Goal: Check status: Check status

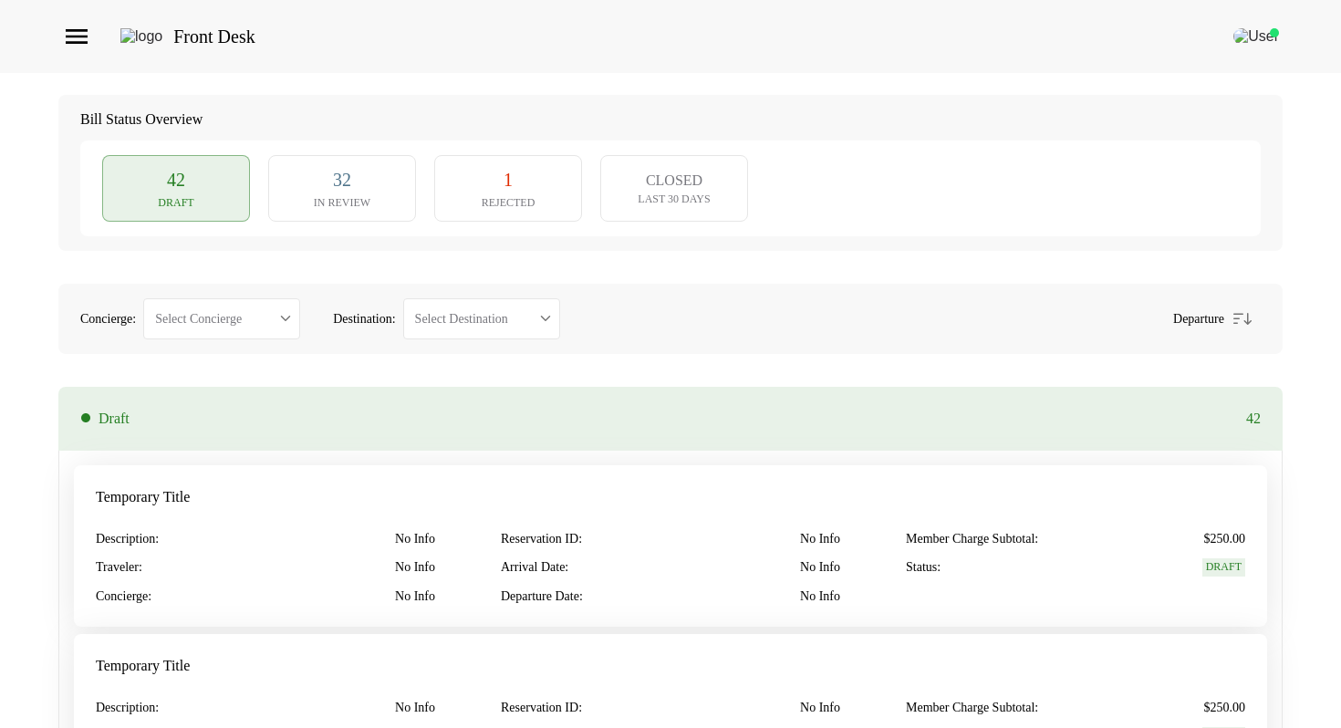
click at [297, 197] on button "32 In Review" at bounding box center [342, 188] width 148 height 66
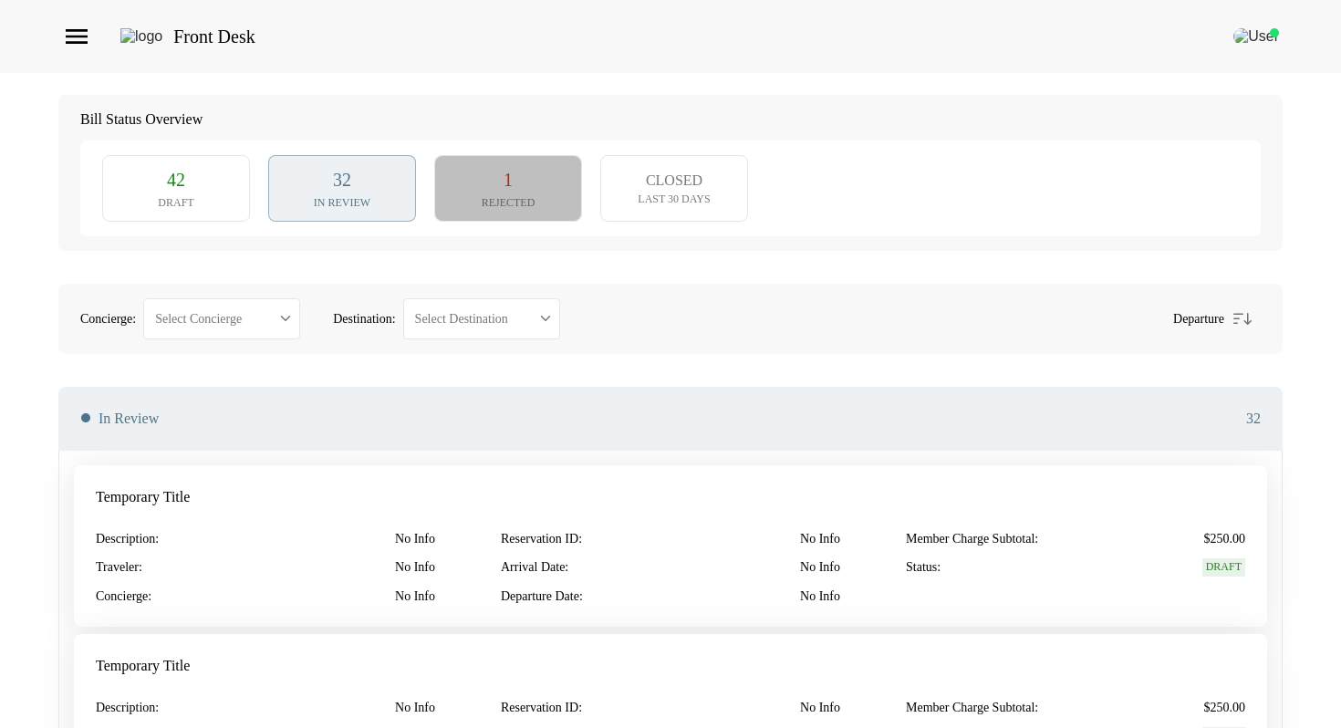
click at [570, 208] on button "1 Rejected" at bounding box center [508, 188] width 148 height 66
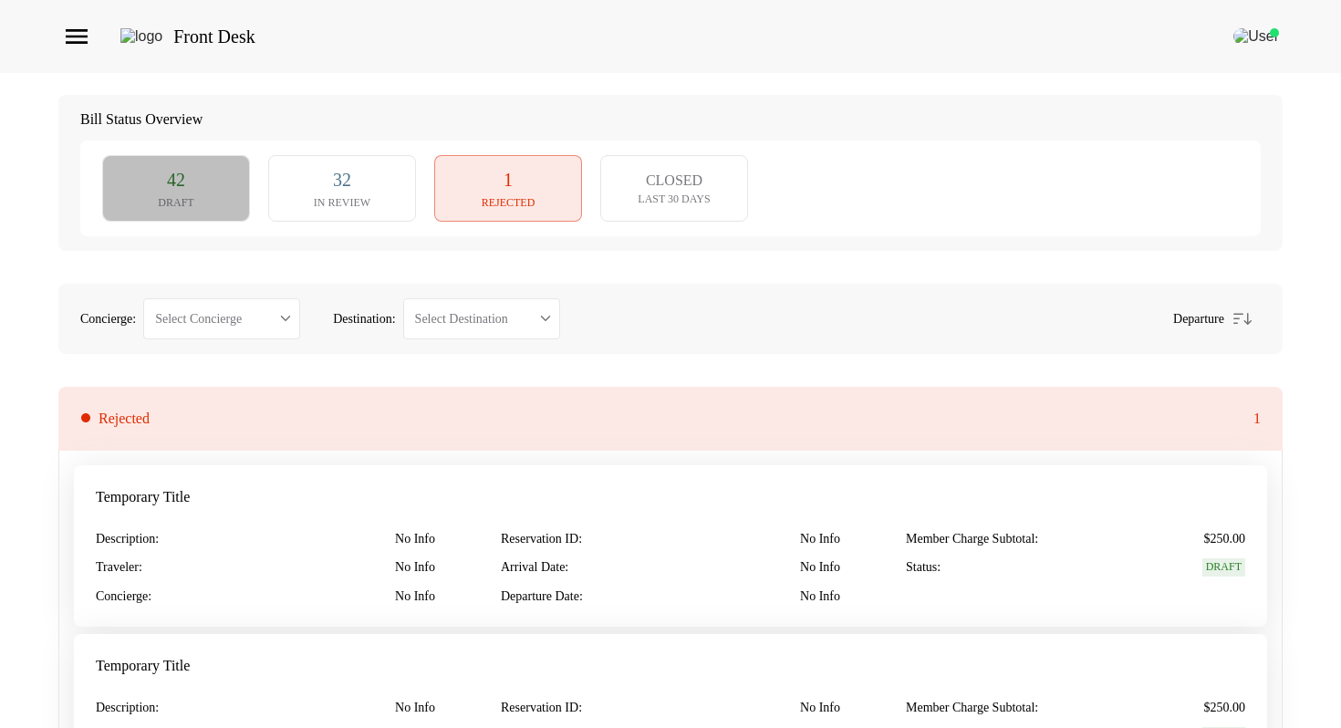
click at [212, 193] on button "42 Draft" at bounding box center [176, 188] width 148 height 66
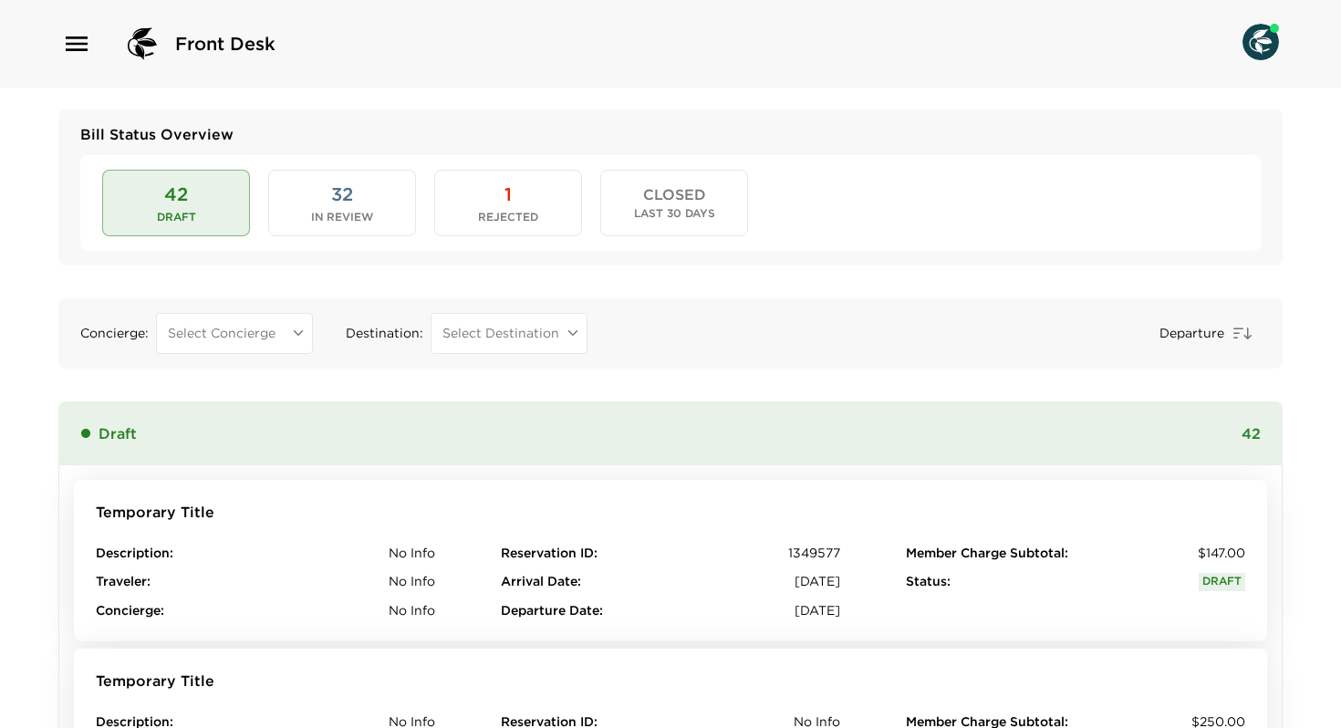
click at [351, 166] on div "42 Draft 32 In Review 1 Rejected CLOSED Last 30 Days" at bounding box center [670, 202] width 1181 height 95
click at [351, 200] on span "32" at bounding box center [342, 195] width 22 height 26
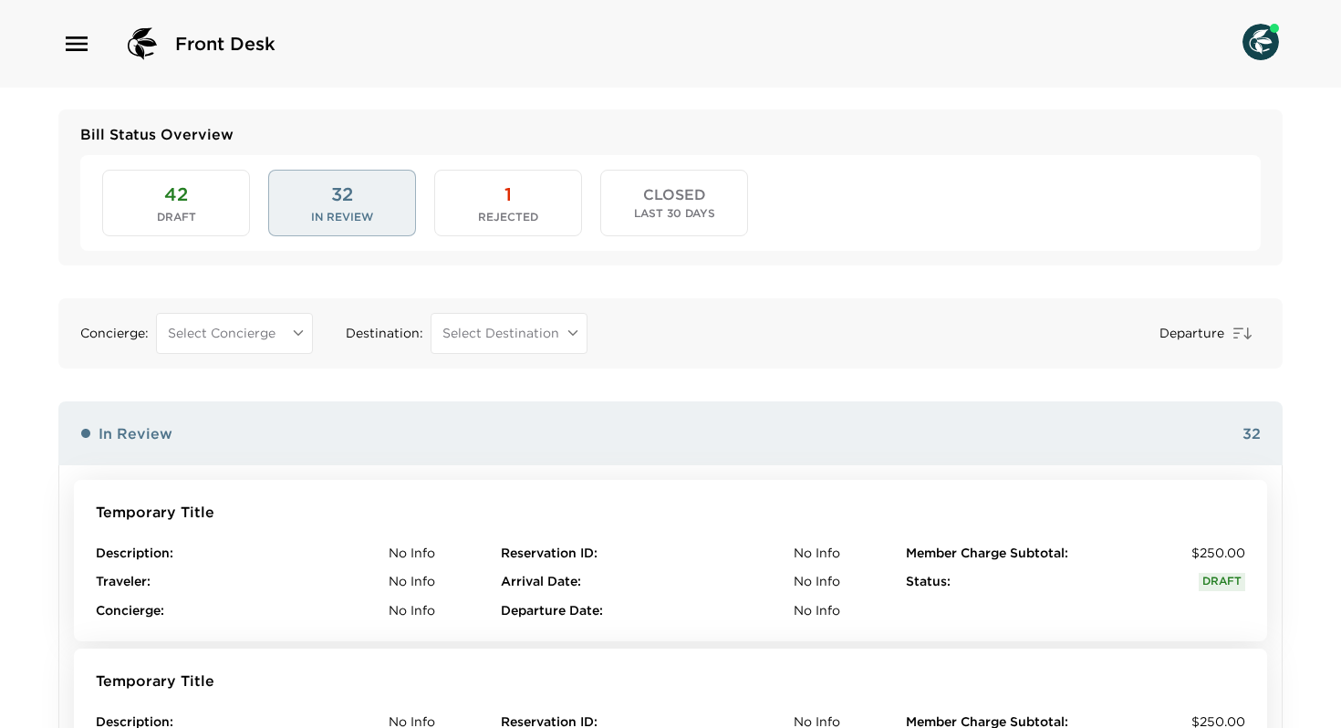
click at [505, 169] on div "42 Draft 32 In Review 1 Rejected CLOSED Last 30 Days" at bounding box center [670, 202] width 1181 height 95
click at [505, 207] on button "1 Rejected" at bounding box center [508, 203] width 148 height 66
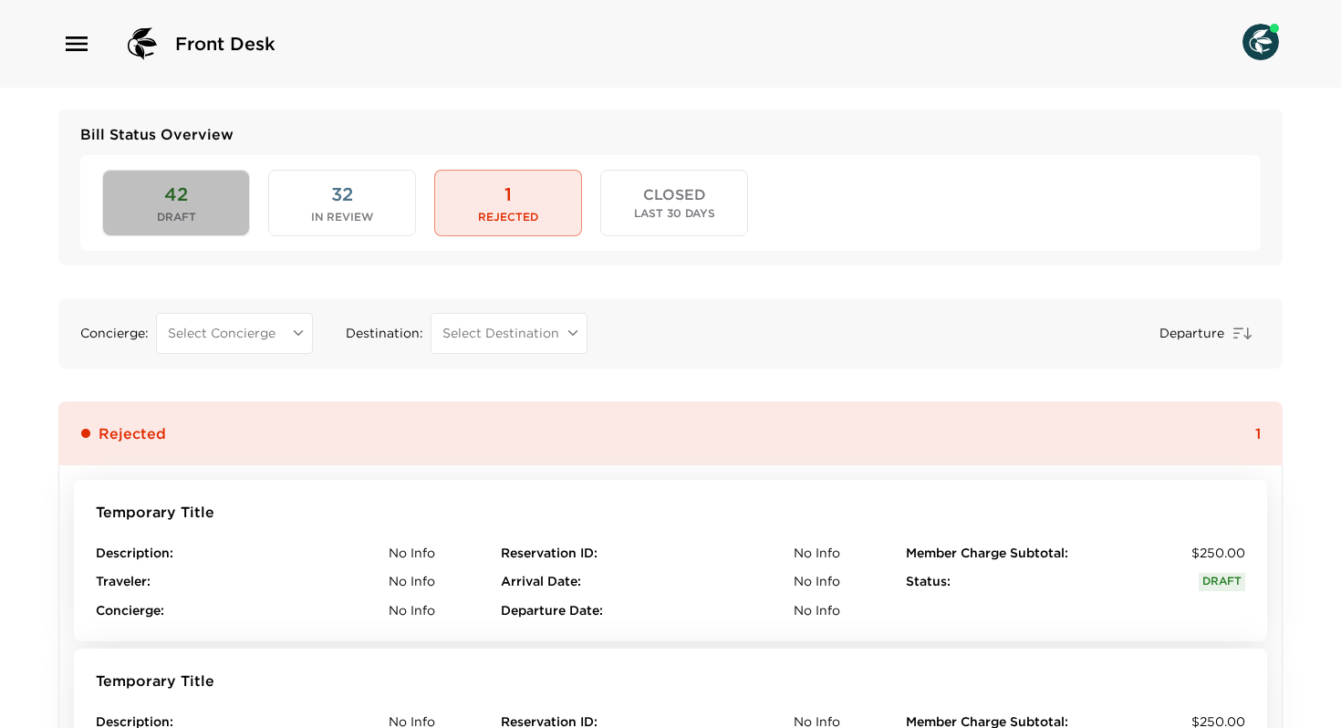
click at [213, 177] on button "42 Draft" at bounding box center [176, 203] width 148 height 66
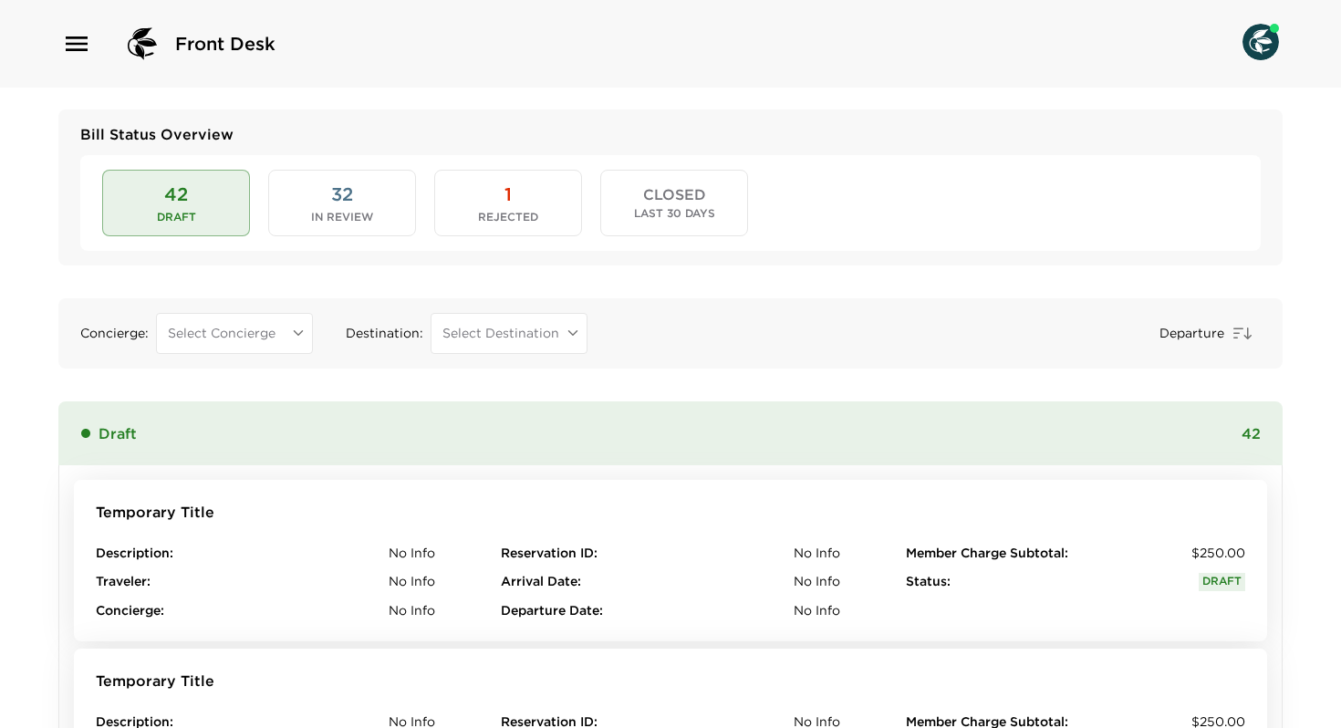
click at [673, 203] on button "CLOSED Last 30 Days" at bounding box center [674, 203] width 148 height 66
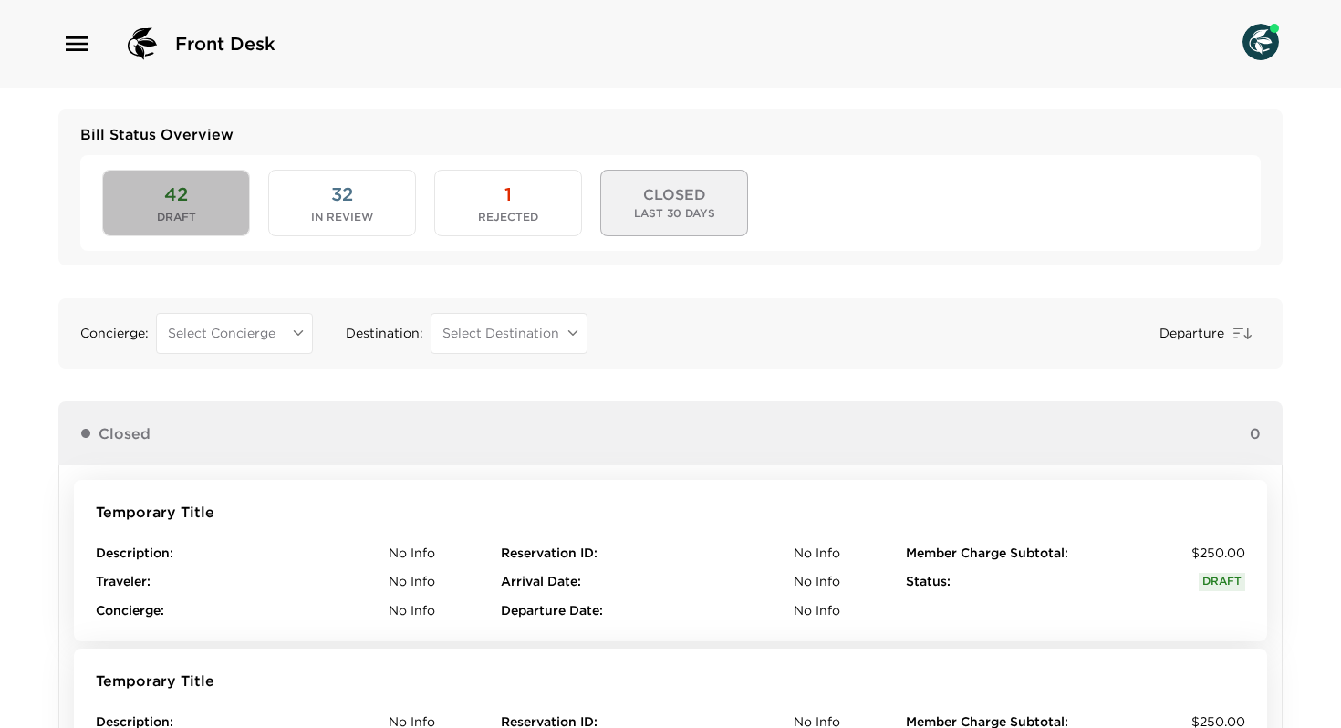
click at [125, 200] on button "42 Draft" at bounding box center [176, 203] width 148 height 66
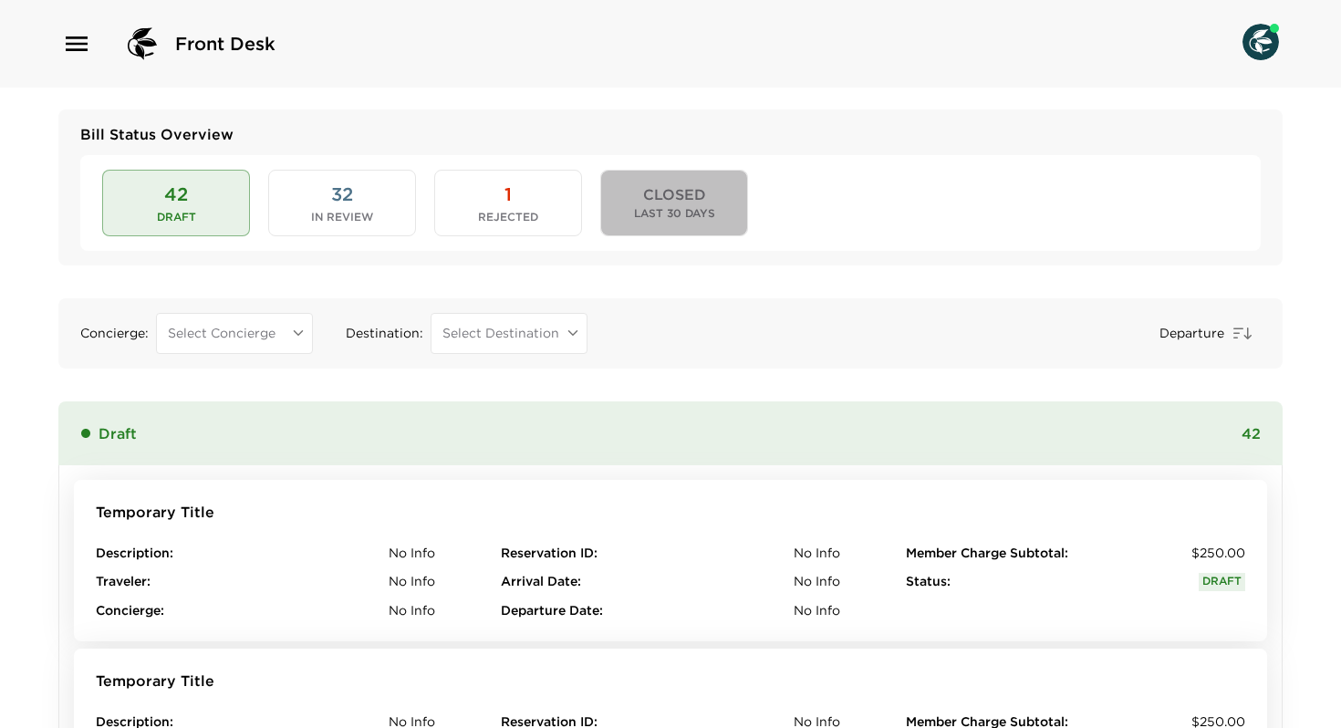
click at [638, 198] on button "CLOSED Last 30 Days" at bounding box center [674, 203] width 148 height 66
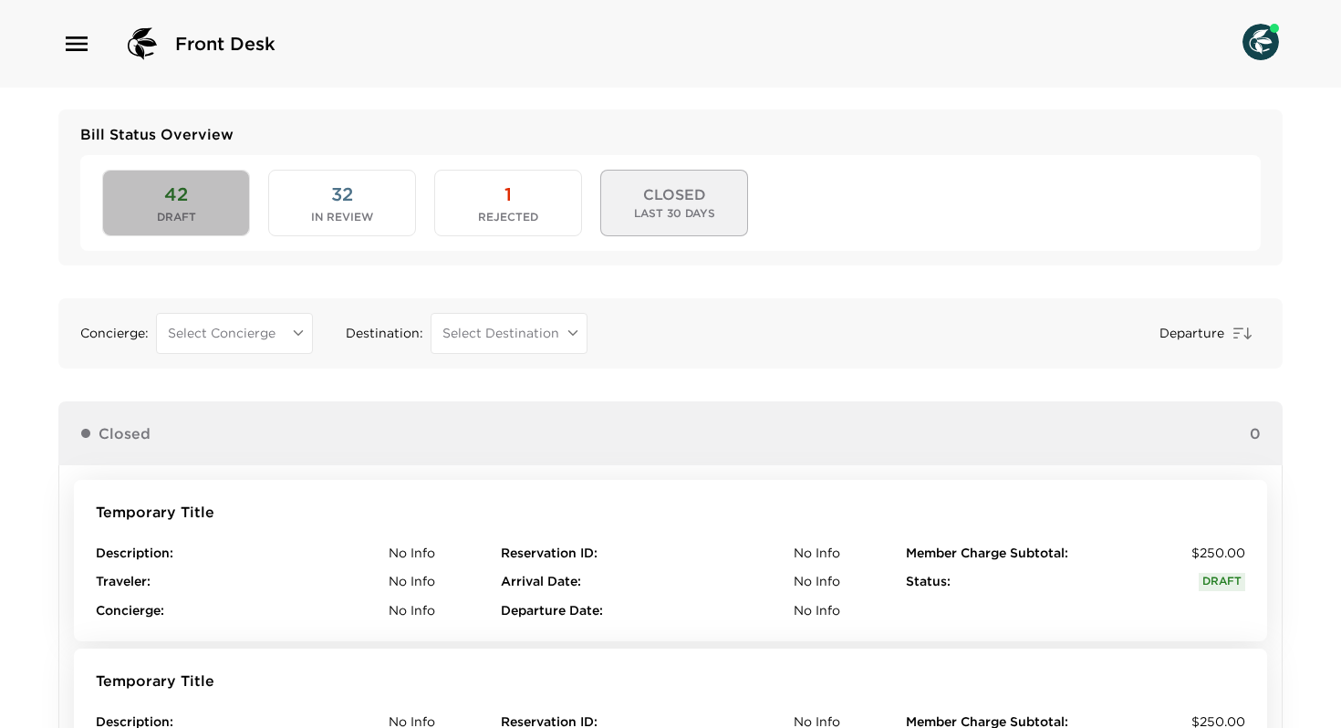
click at [219, 192] on button "42 Draft" at bounding box center [176, 203] width 148 height 66
